Goal: Task Accomplishment & Management: Manage account settings

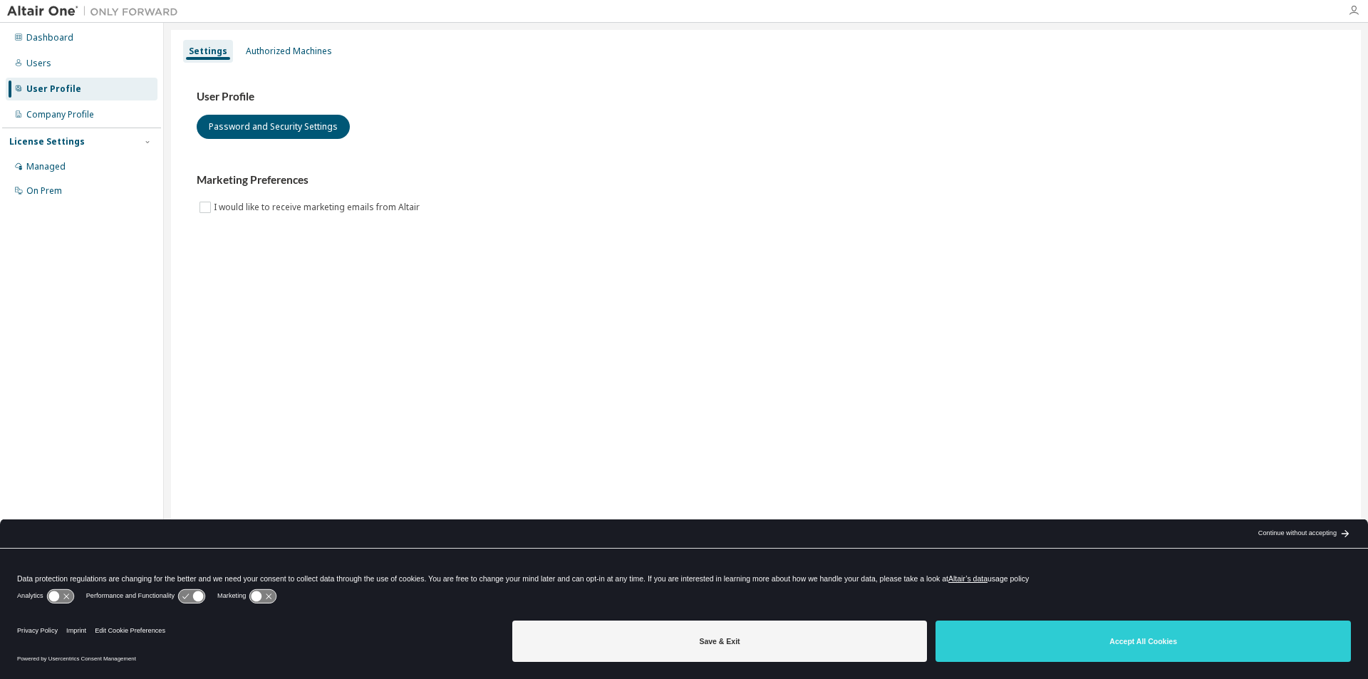
click at [1355, 7] on icon "button" at bounding box center [1353, 10] width 11 height 11
